Goal: Information Seeking & Learning: Learn about a topic

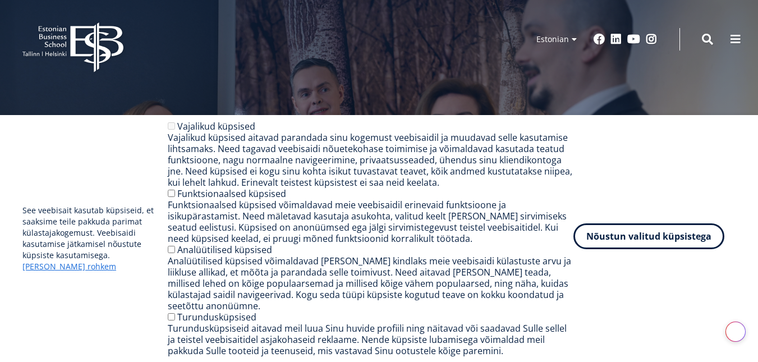
click at [628, 231] on button "Nõustun valitud küpsistega" at bounding box center [648, 236] width 151 height 26
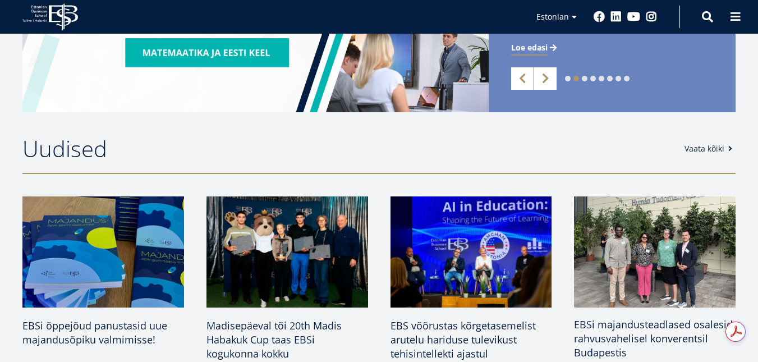
click at [597, 252] on img at bounding box center [654, 251] width 169 height 117
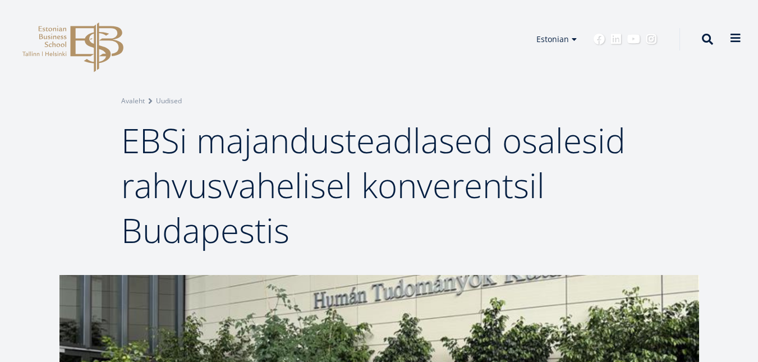
click at [732, 40] on span at bounding box center [735, 38] width 11 height 11
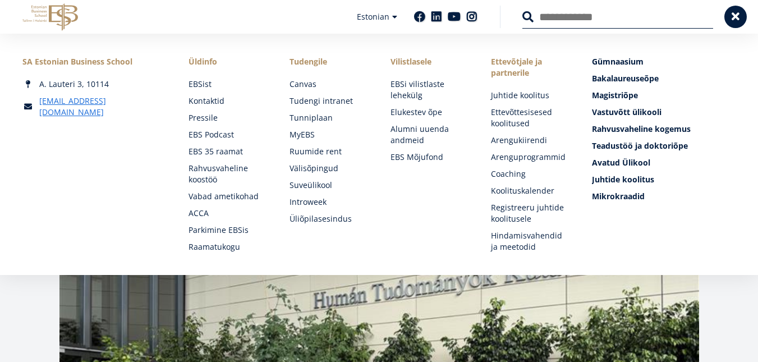
click at [549, 19] on input "Otsing" at bounding box center [617, 17] width 191 height 24
type input "********"
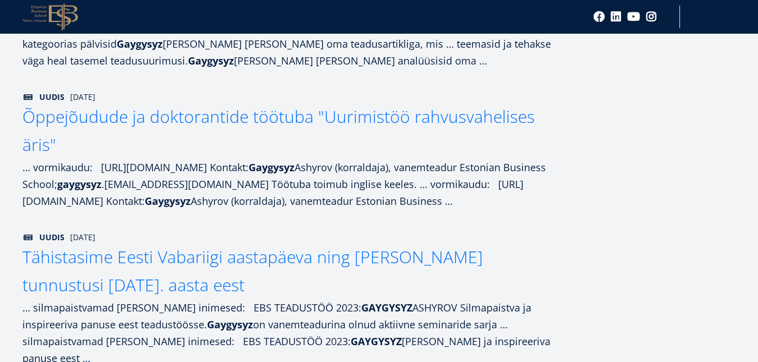
scroll to position [561, 0]
